Goal: Find specific page/section: Find specific page/section

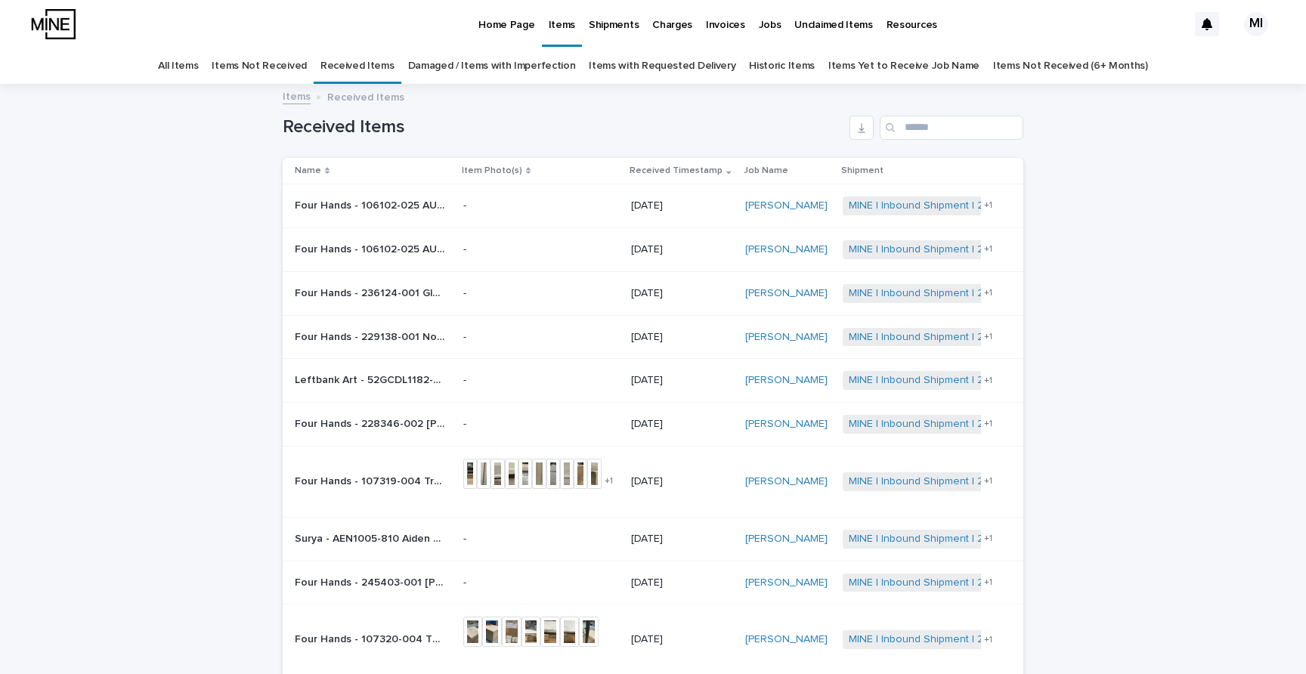
click at [468, 231] on td "-" at bounding box center [541, 250] width 169 height 44
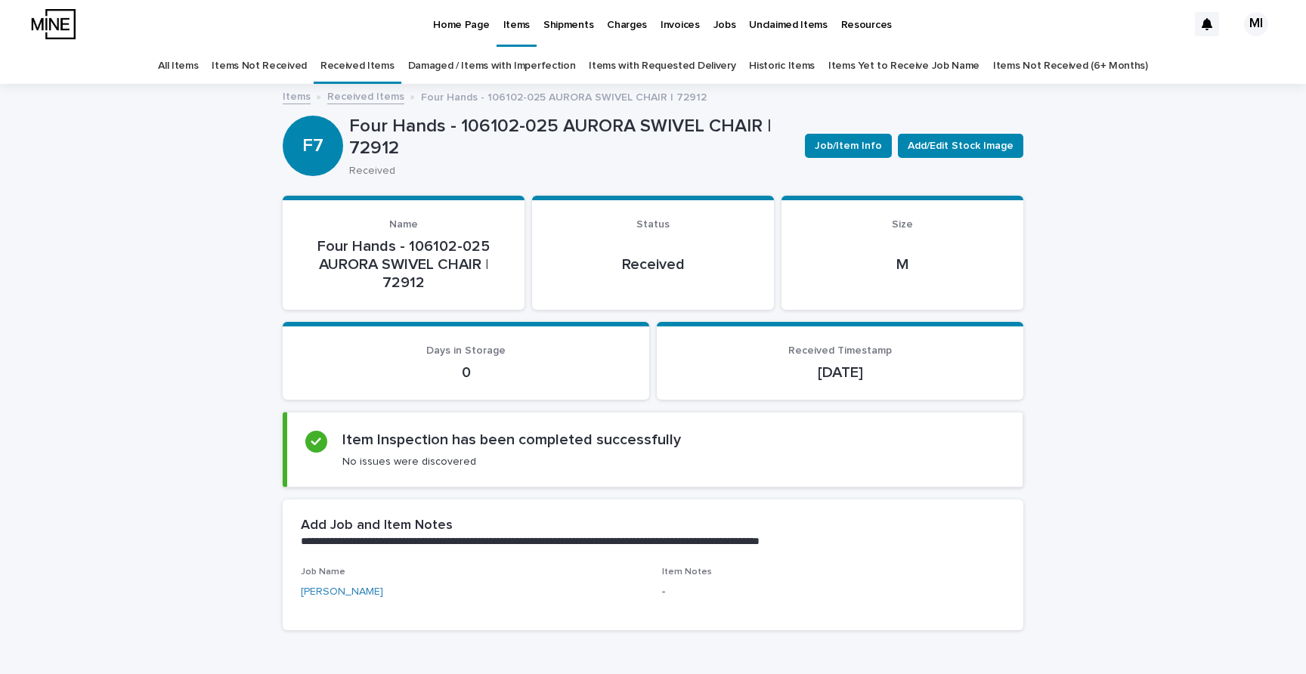
click at [361, 153] on p "Four Hands - 106102-025 AURORA SWIVEL CHAIR | 72912" at bounding box center [571, 138] width 444 height 44
copy p "72912"
click at [374, 93] on link "Received Items" at bounding box center [365, 95] width 77 height 17
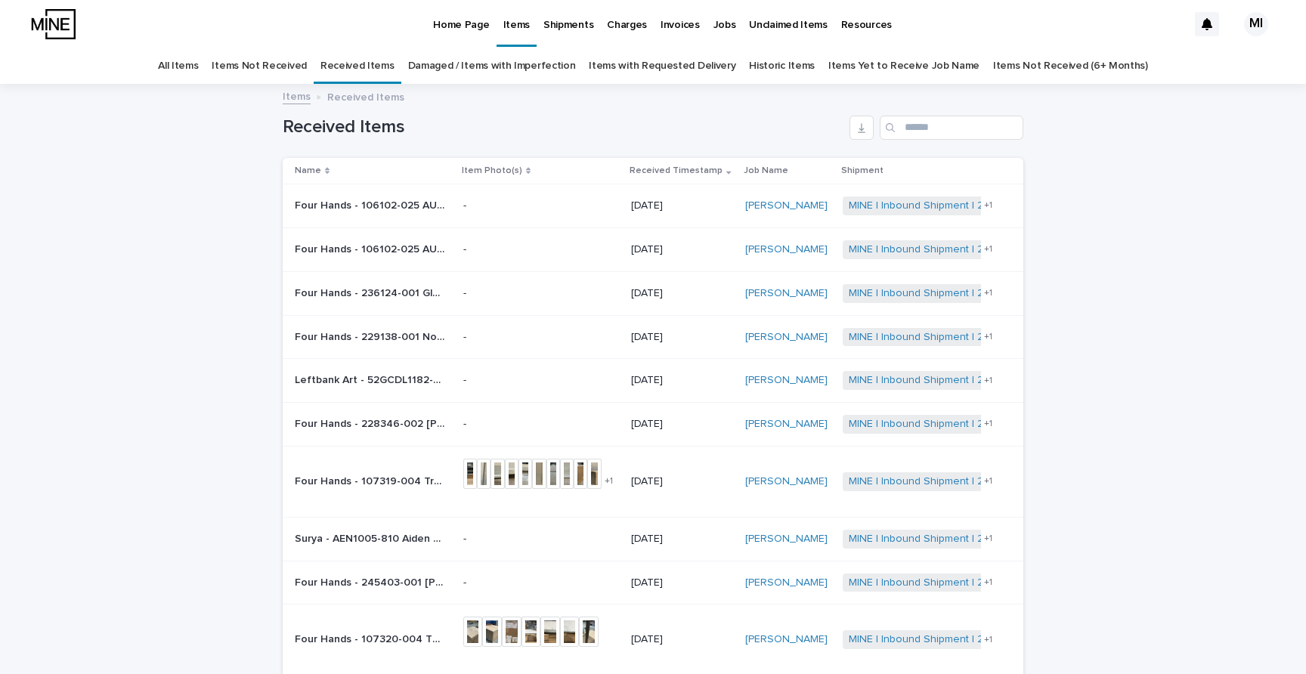
click at [457, 194] on td "Four Hands - 106102-025 AURORA SWIVEL CHAIR | 72911 Four Hands - 106102-025 AUR…" at bounding box center [370, 206] width 175 height 44
